Goal: Transaction & Acquisition: Purchase product/service

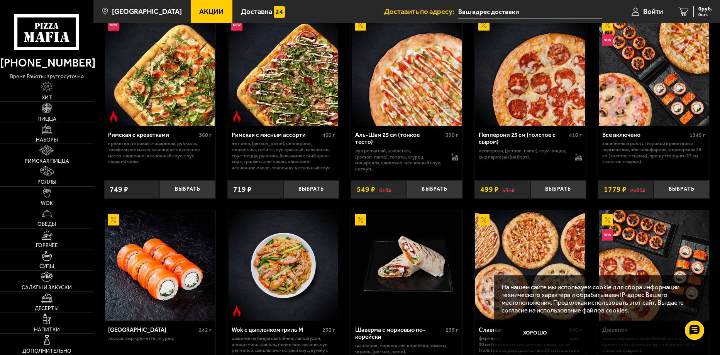
scroll to position [270, 0]
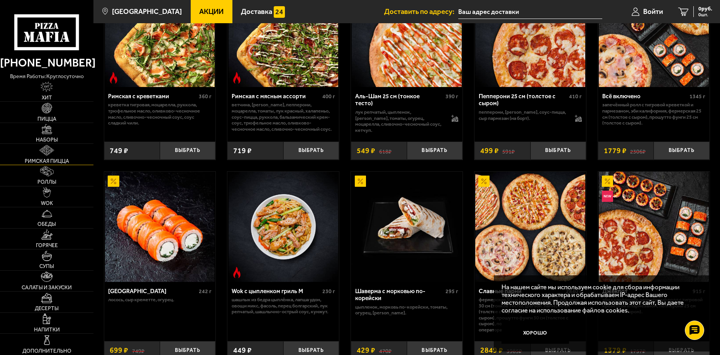
click at [68, 162] on span "Римская пицца" at bounding box center [47, 160] width 44 height 5
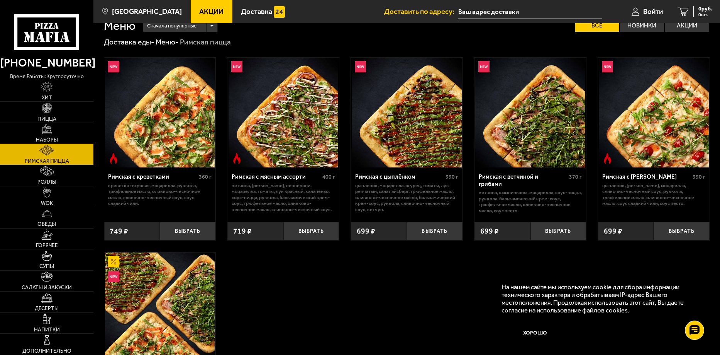
scroll to position [53, 0]
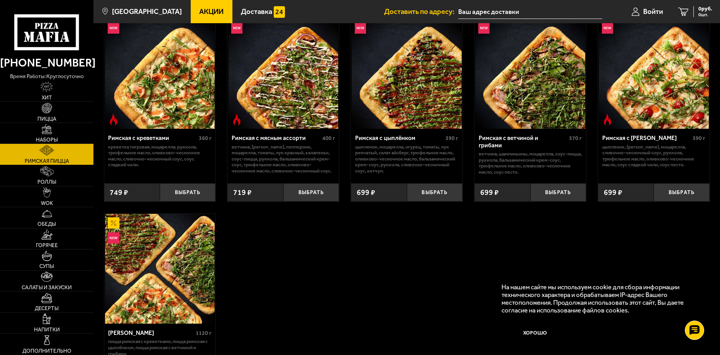
click at [402, 110] on img at bounding box center [407, 74] width 110 height 110
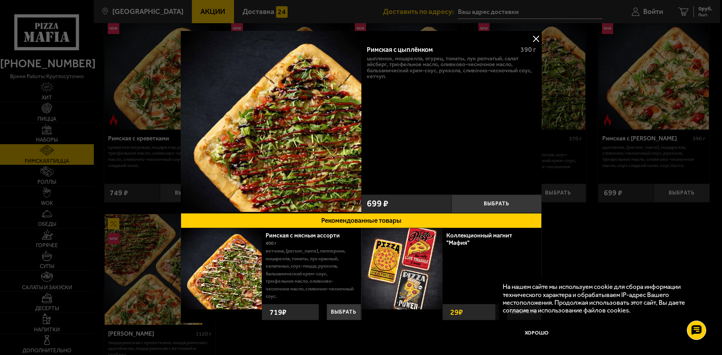
click at [536, 37] on button at bounding box center [536, 39] width 12 height 12
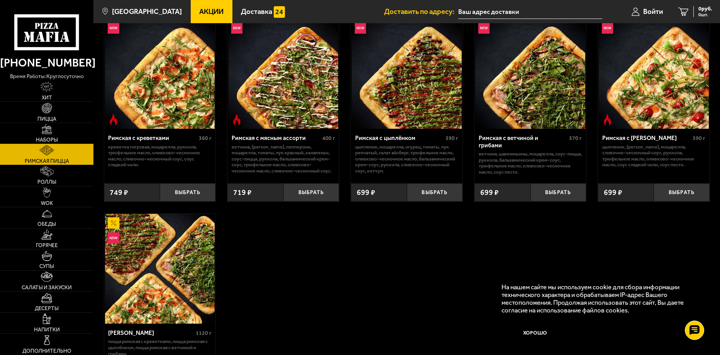
click at [399, 105] on img at bounding box center [407, 74] width 110 height 110
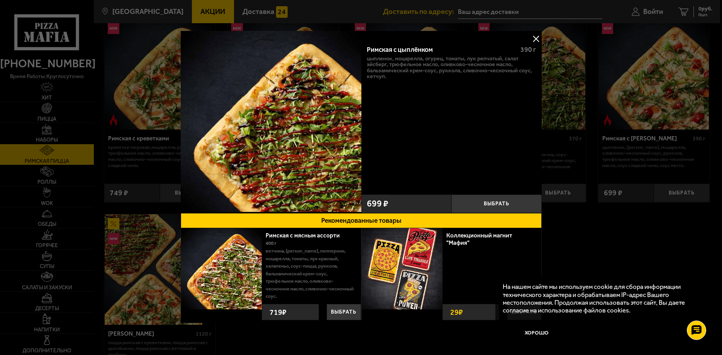
click at [535, 37] on button at bounding box center [536, 39] width 12 height 12
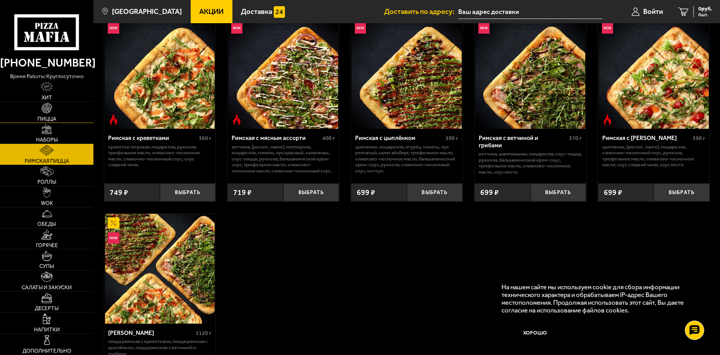
click at [51, 119] on span "Пицца" at bounding box center [46, 118] width 19 height 5
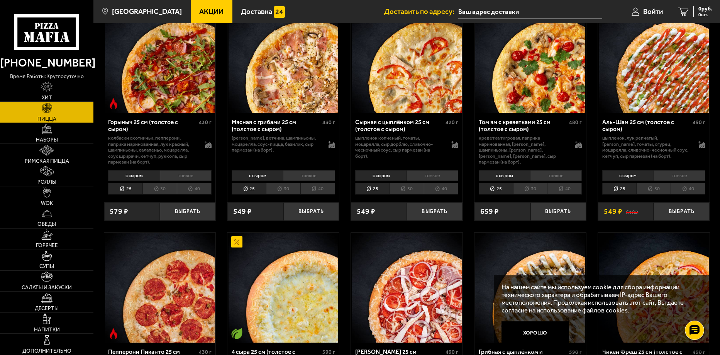
scroll to position [270, 0]
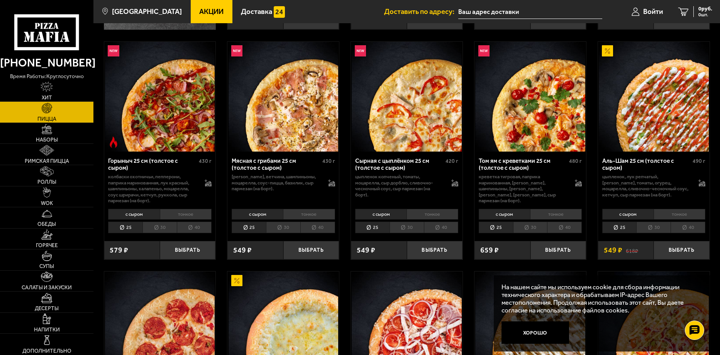
click at [314, 233] on li "40" at bounding box center [317, 227] width 35 height 12
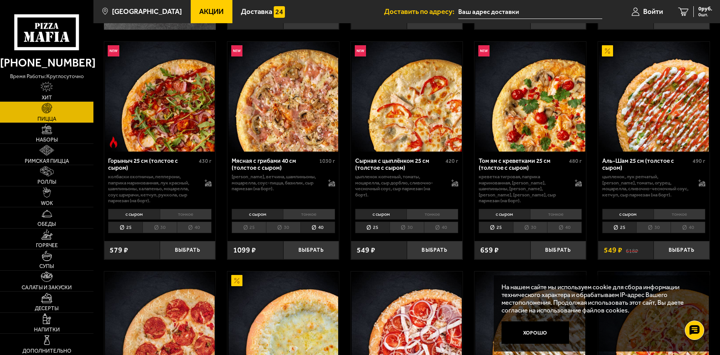
click at [251, 233] on li "25" at bounding box center [249, 227] width 34 height 12
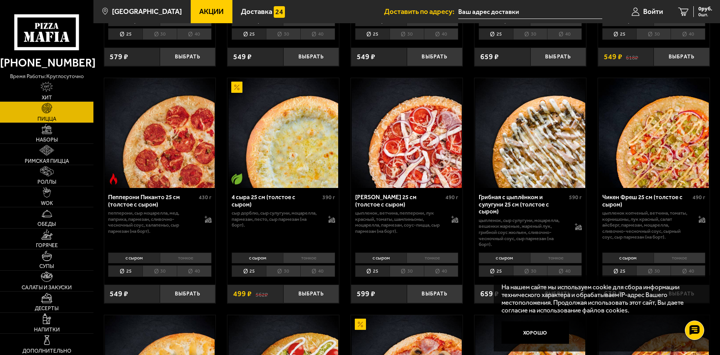
scroll to position [502, 0]
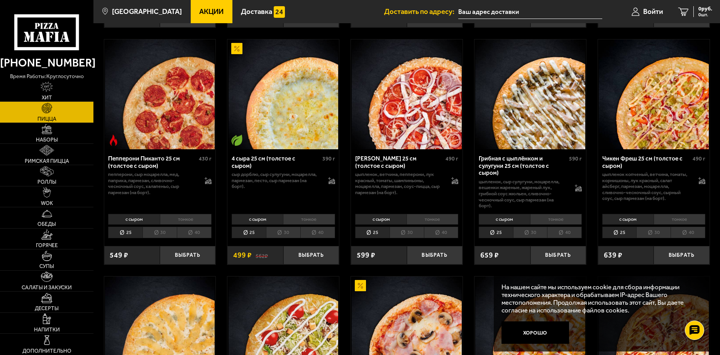
click at [561, 238] on li "40" at bounding box center [564, 232] width 35 height 12
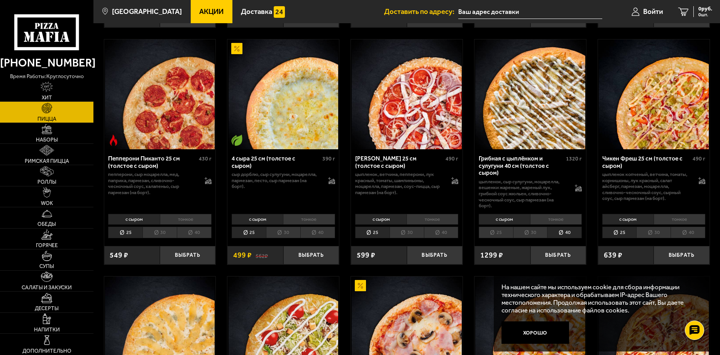
click at [497, 238] on li "25" at bounding box center [496, 232] width 34 height 12
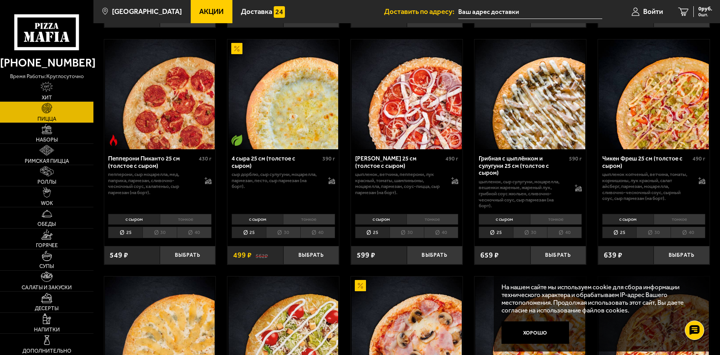
click at [557, 238] on li "40" at bounding box center [564, 232] width 35 height 12
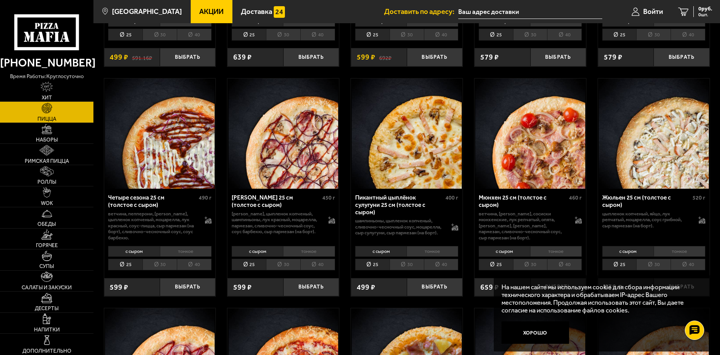
scroll to position [1197, 0]
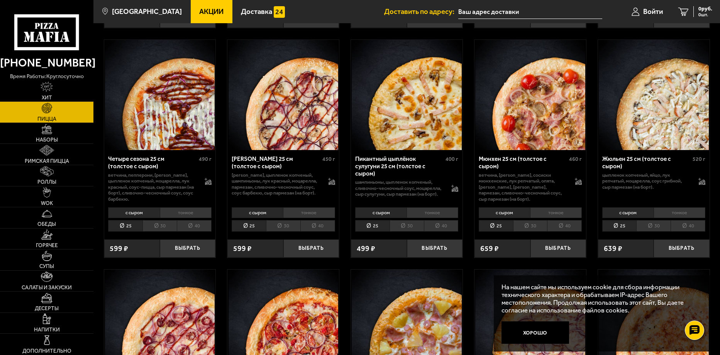
click at [443, 220] on li "40" at bounding box center [441, 226] width 35 height 12
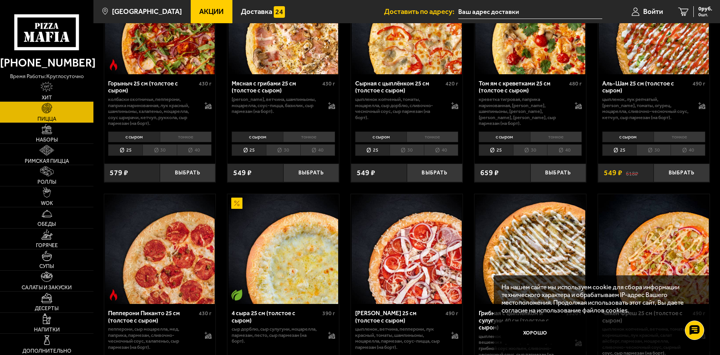
scroll to position [270, 0]
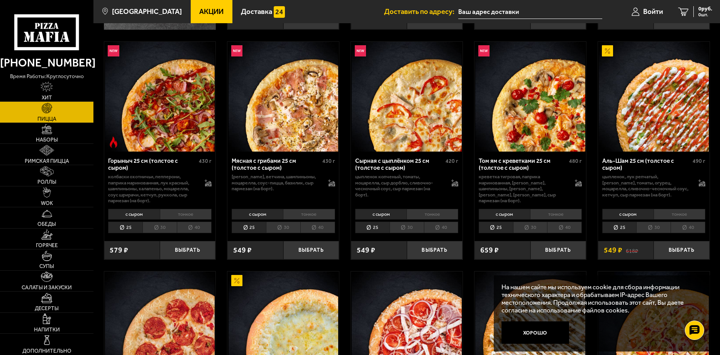
click at [313, 233] on li "40" at bounding box center [317, 227] width 35 height 12
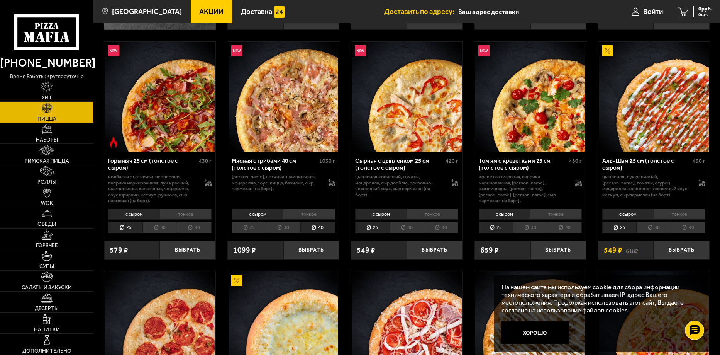
click at [443, 232] on li "40" at bounding box center [441, 227] width 35 height 12
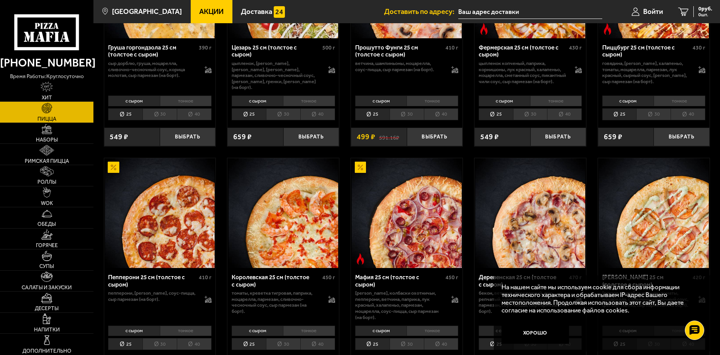
scroll to position [965, 0]
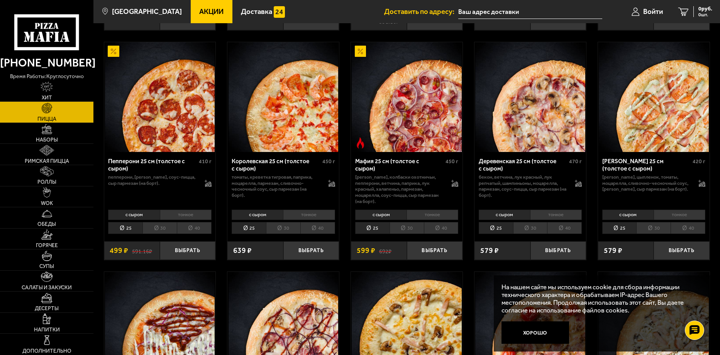
click at [576, 222] on li "40" at bounding box center [564, 228] width 35 height 12
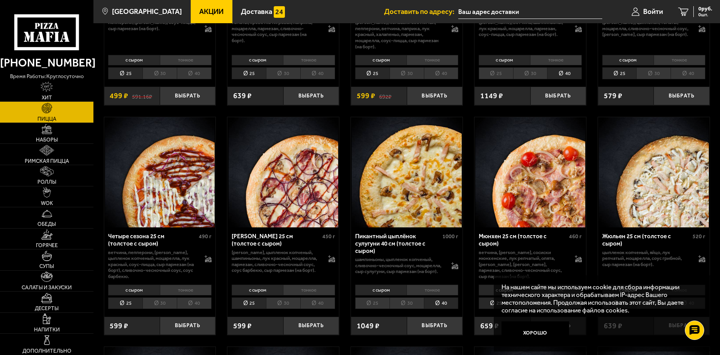
scroll to position [1197, 0]
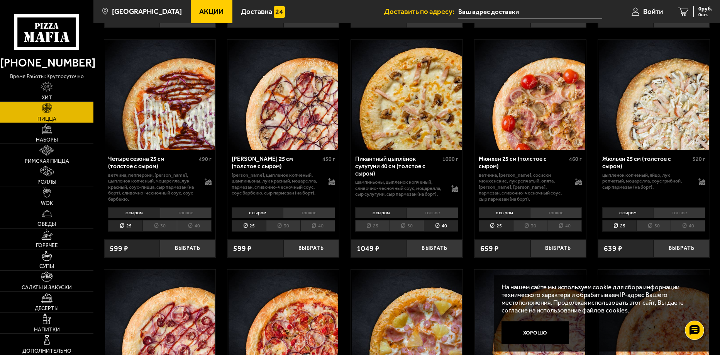
click at [377, 220] on li "25" at bounding box center [372, 226] width 34 height 12
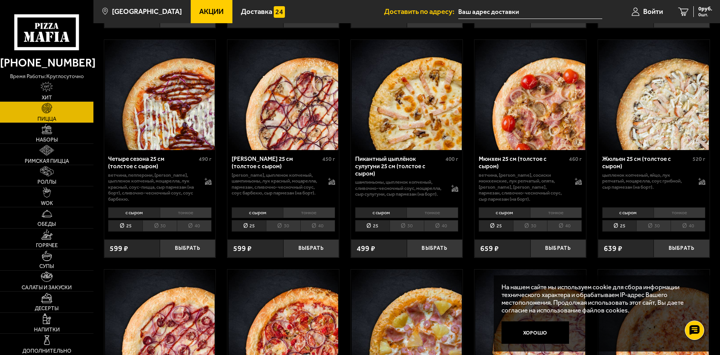
scroll to position [1159, 0]
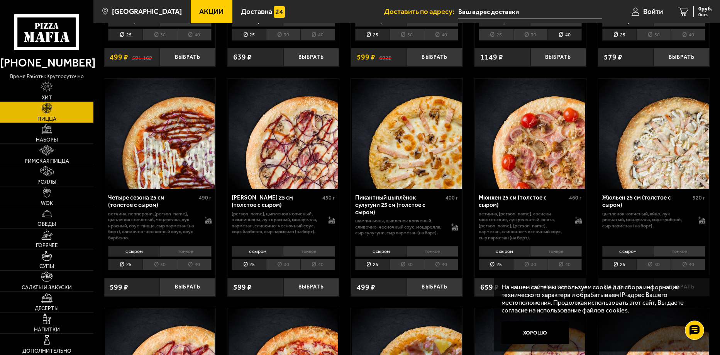
click at [433, 260] on li "40" at bounding box center [441, 264] width 35 height 12
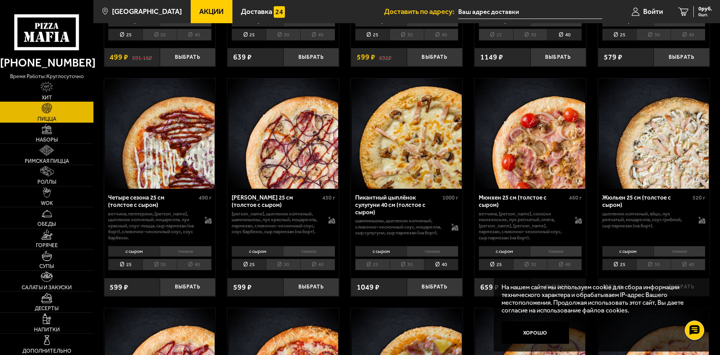
click at [373, 259] on li "25" at bounding box center [372, 264] width 34 height 12
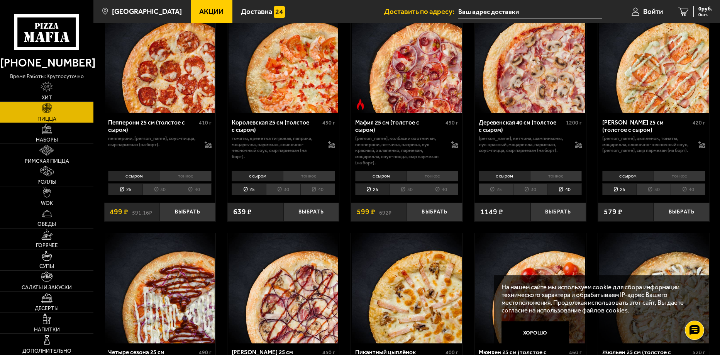
scroll to position [965, 0]
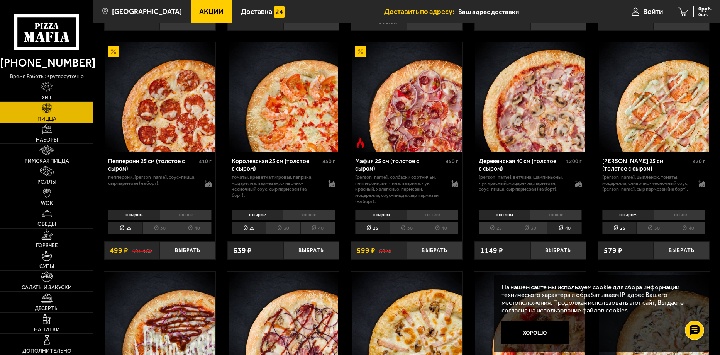
click at [202, 223] on li "40" at bounding box center [194, 228] width 35 height 12
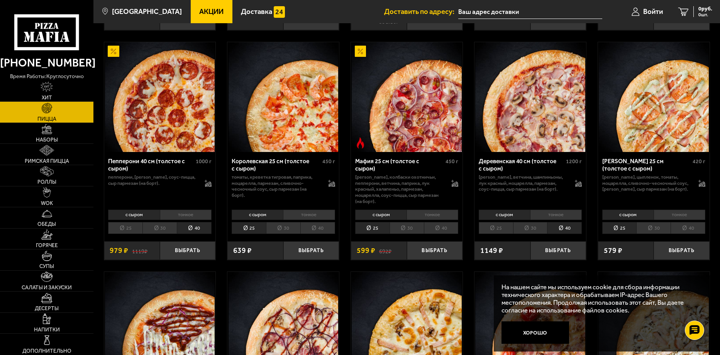
click at [133, 222] on li "25" at bounding box center [125, 228] width 34 height 12
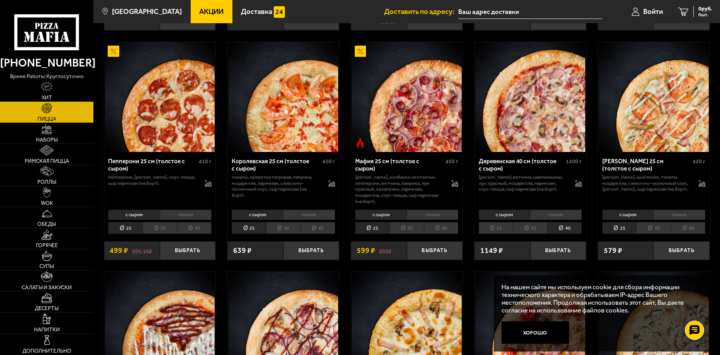
click at [196, 222] on li "40" at bounding box center [194, 228] width 35 height 12
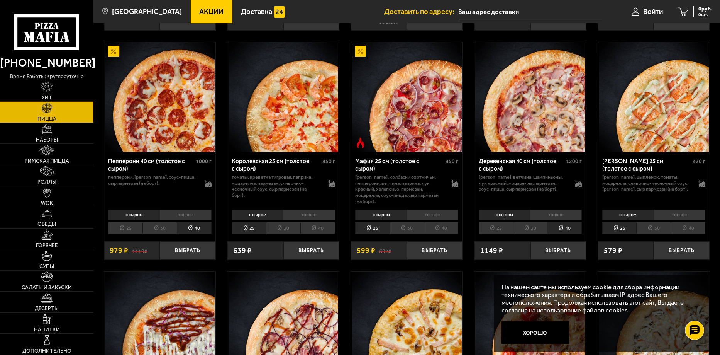
click at [126, 223] on li "25" at bounding box center [125, 228] width 34 height 12
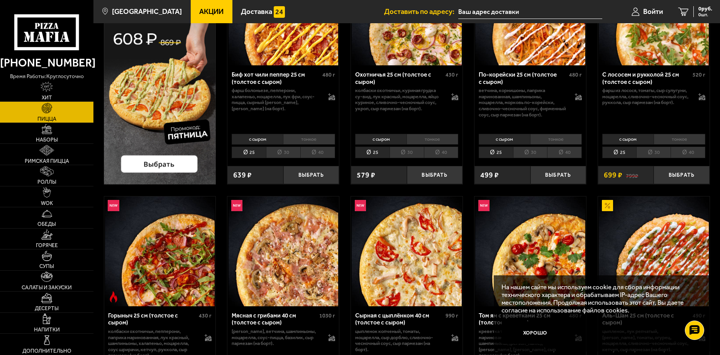
scroll to position [39, 0]
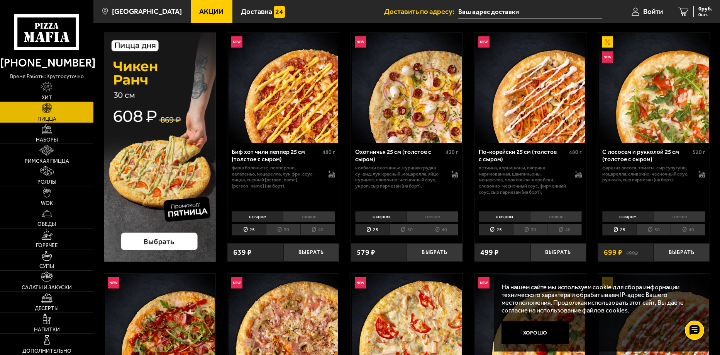
click at [440, 236] on li "40" at bounding box center [441, 230] width 35 height 12
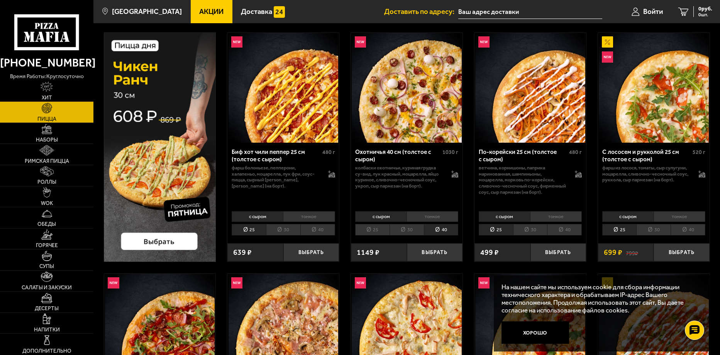
click at [376, 235] on li "25" at bounding box center [372, 230] width 34 height 12
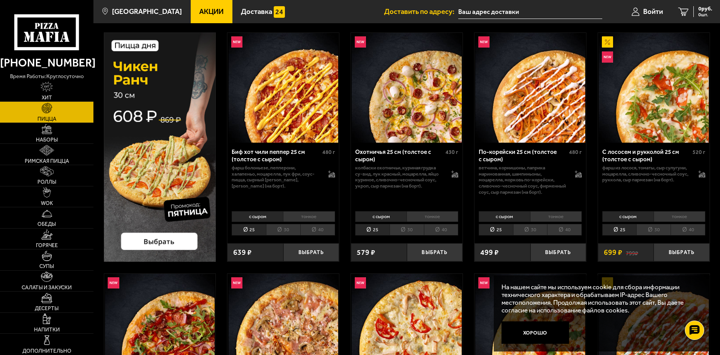
click at [687, 233] on li "40" at bounding box center [688, 230] width 35 height 12
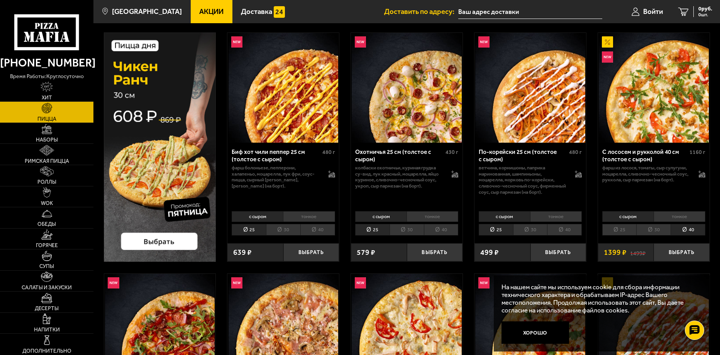
click at [621, 236] on li "25" at bounding box center [619, 230] width 34 height 12
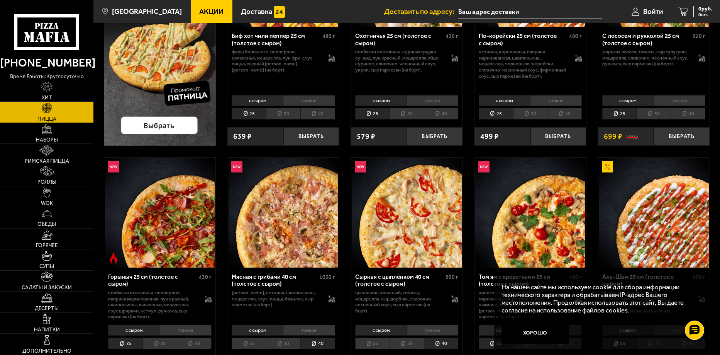
scroll to position [116, 0]
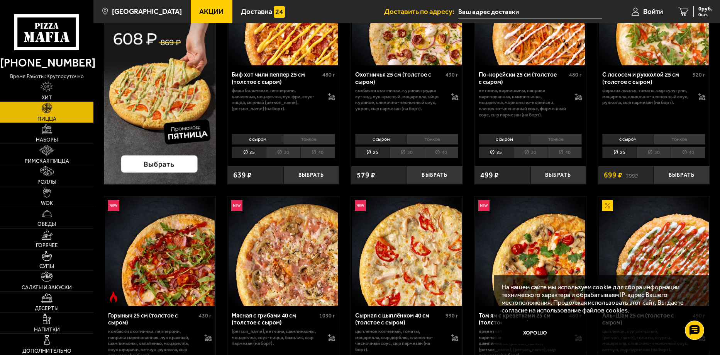
click at [690, 156] on li "40" at bounding box center [688, 152] width 35 height 12
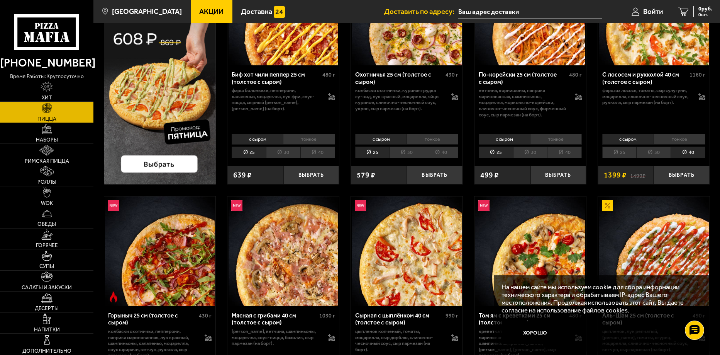
click at [663, 157] on li "30" at bounding box center [653, 152] width 34 height 12
click at [619, 158] on li "25" at bounding box center [619, 152] width 34 height 12
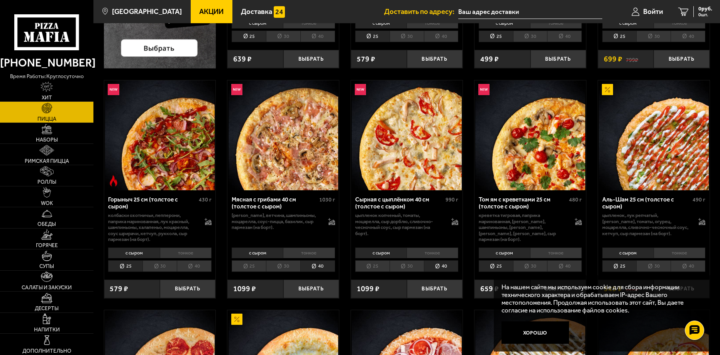
scroll to position [270, 0]
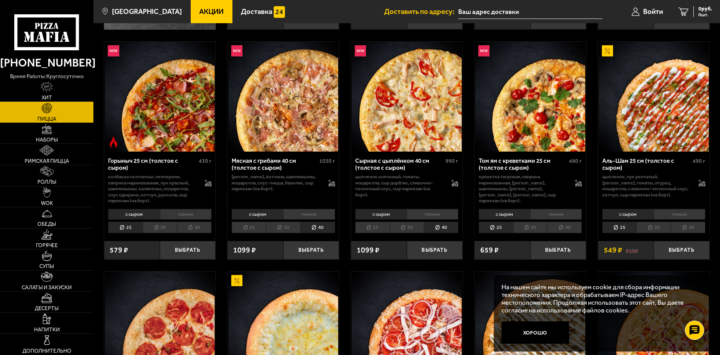
click at [319, 233] on li "40" at bounding box center [317, 227] width 35 height 12
click at [241, 231] on li "25" at bounding box center [249, 227] width 34 height 12
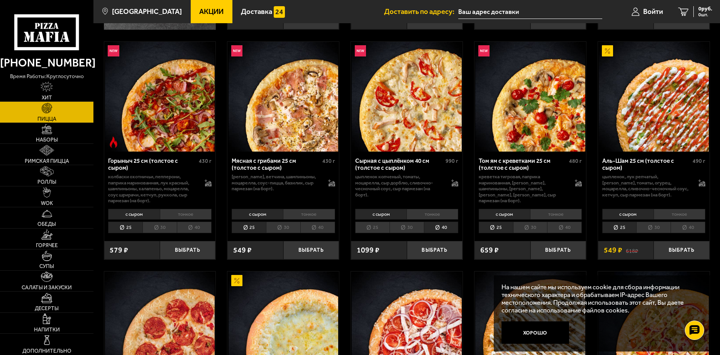
click at [315, 233] on li "40" at bounding box center [317, 227] width 35 height 12
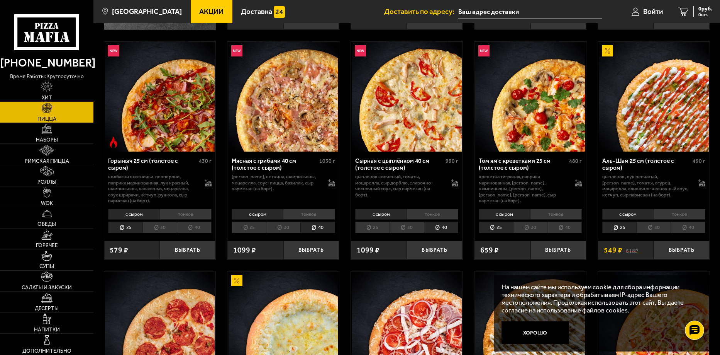
scroll to position [309, 0]
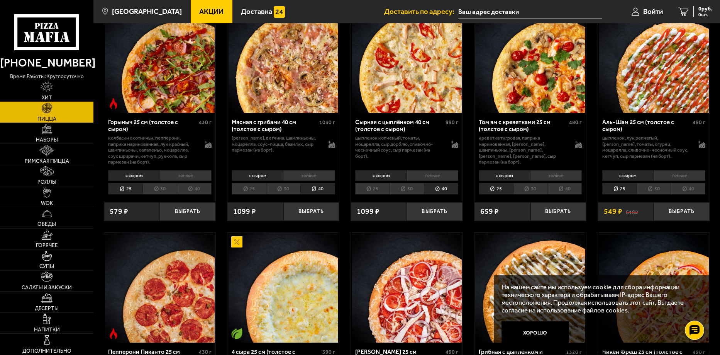
click at [248, 193] on li "25" at bounding box center [249, 189] width 34 height 12
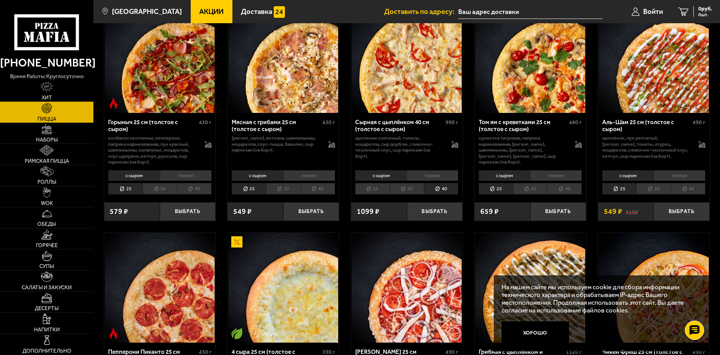
click at [320, 195] on li "40" at bounding box center [317, 189] width 35 height 12
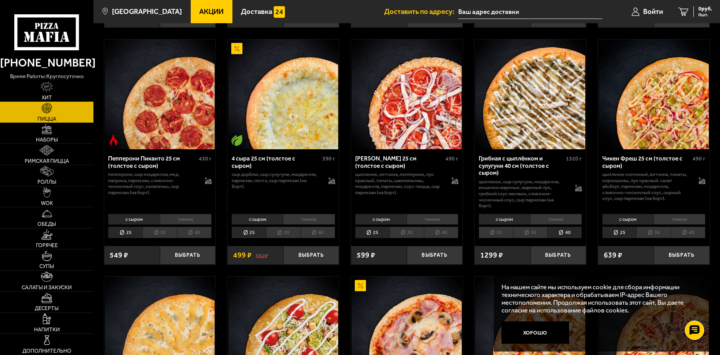
scroll to position [541, 0]
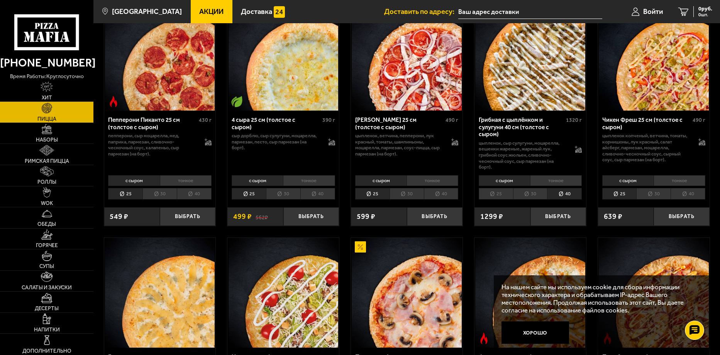
click at [687, 200] on li "40" at bounding box center [688, 194] width 35 height 12
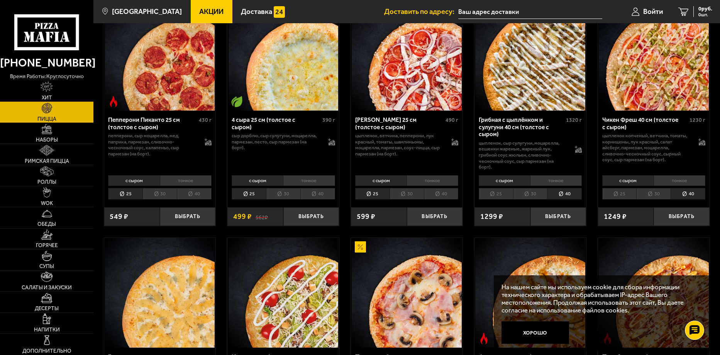
click at [624, 199] on li "25" at bounding box center [619, 194] width 34 height 12
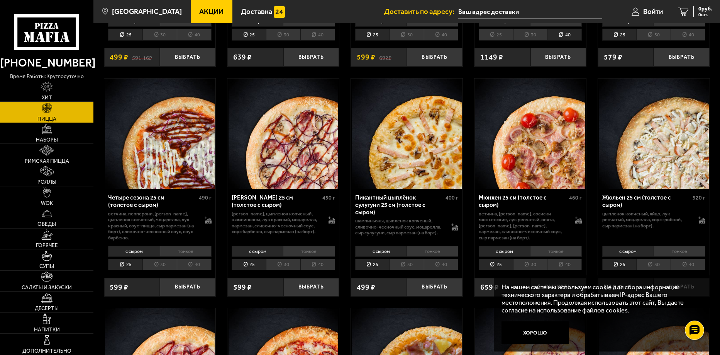
scroll to position [1197, 0]
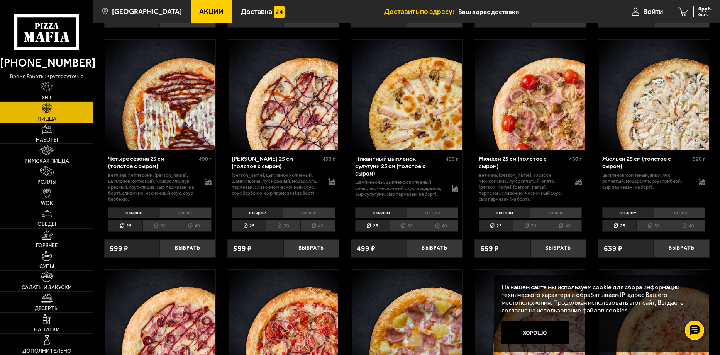
click at [442, 222] on li "40" at bounding box center [441, 226] width 35 height 12
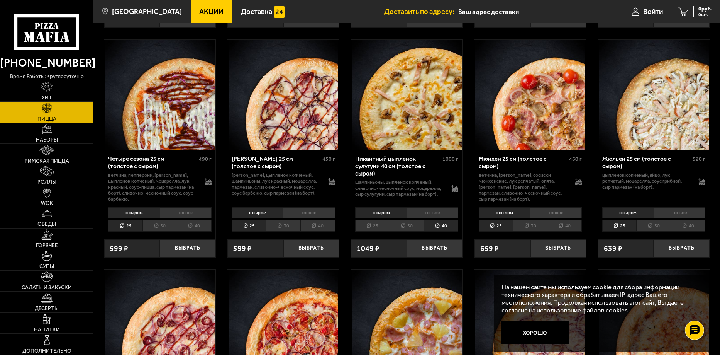
click at [372, 222] on li "25" at bounding box center [372, 226] width 34 height 12
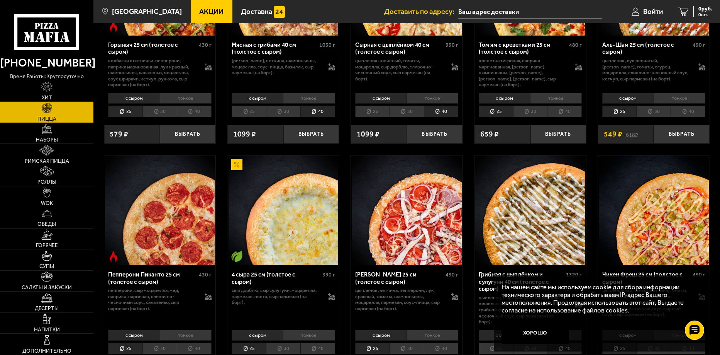
scroll to position [309, 0]
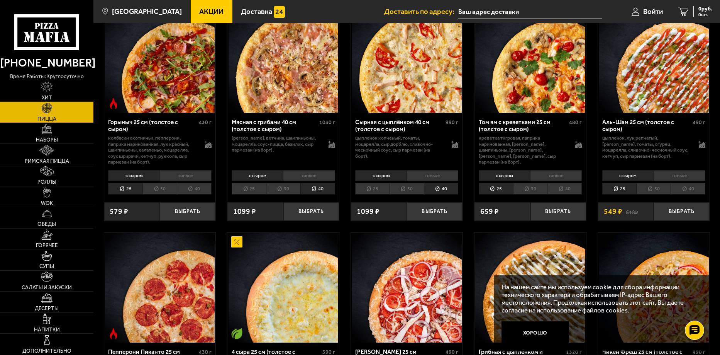
click at [307, 181] on li "тонкое" at bounding box center [309, 175] width 52 height 11
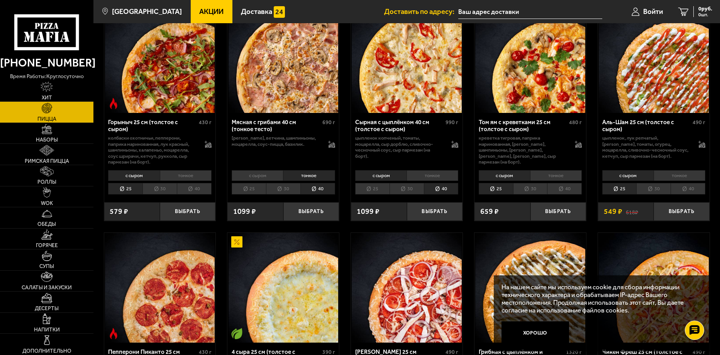
click at [264, 181] on li "с сыром" at bounding box center [257, 175] width 51 height 11
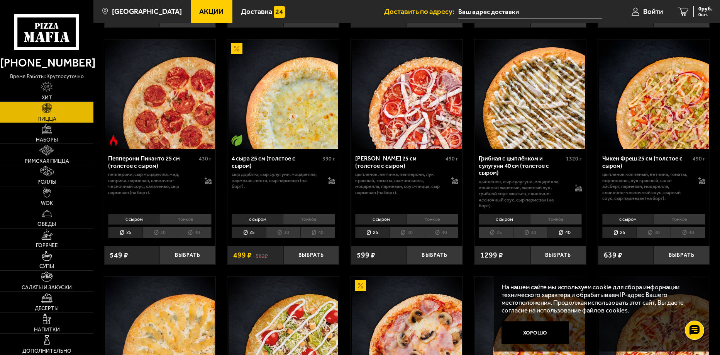
scroll to position [463, 0]
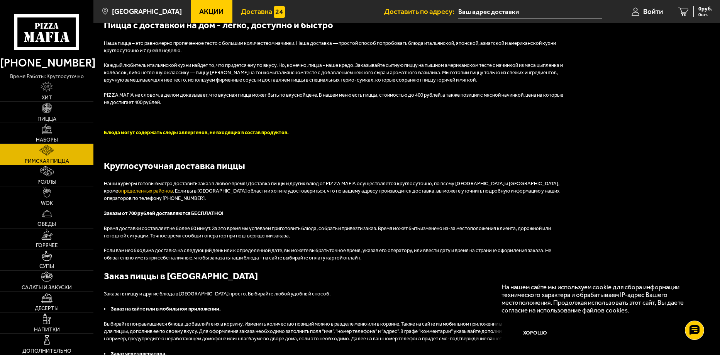
scroll to position [53, 0]
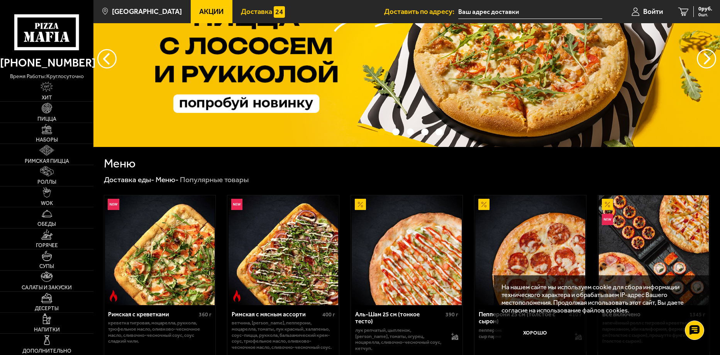
scroll to position [270, 0]
